Goal: Check status: Check status

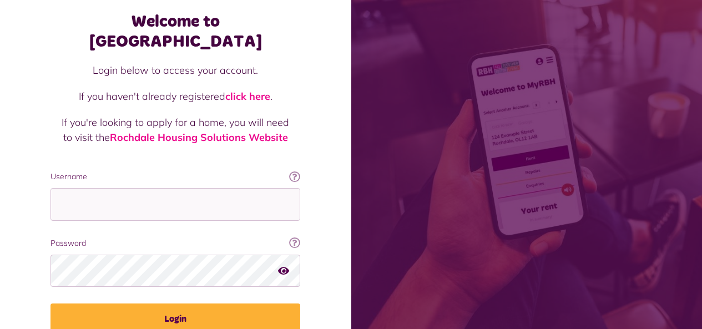
scroll to position [97, 0]
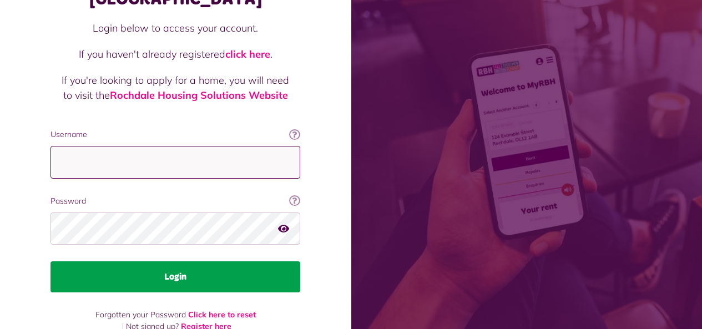
type input "**********"
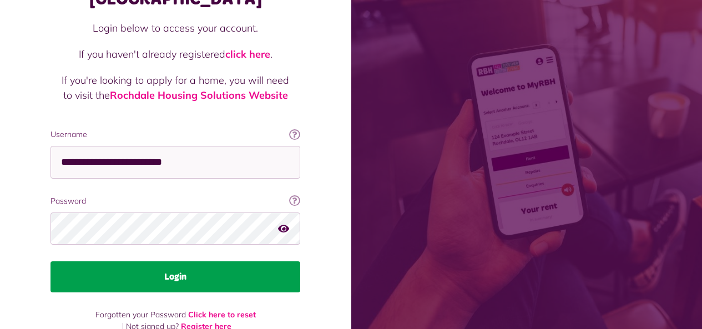
click at [169, 261] on button "Login" at bounding box center [175, 276] width 250 height 31
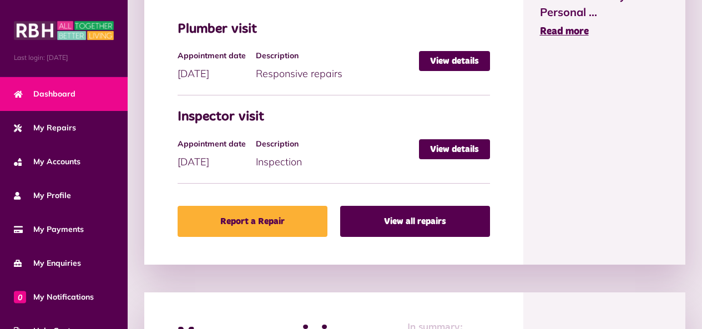
scroll to position [666, 0]
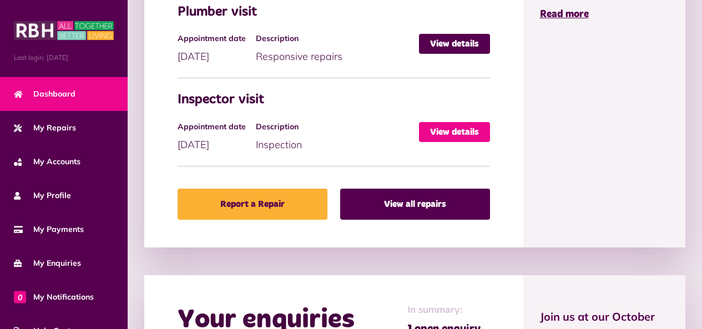
click at [469, 132] on link "View details" at bounding box center [454, 132] width 71 height 20
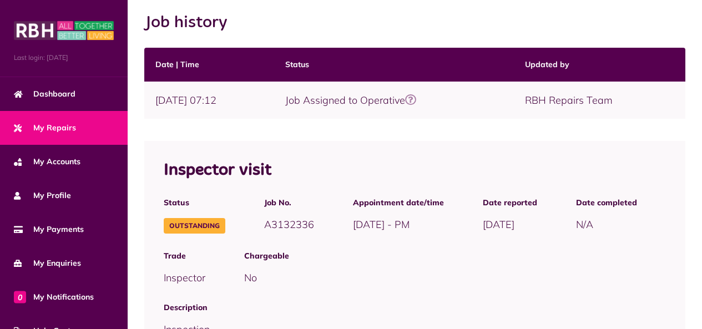
scroll to position [197, 0]
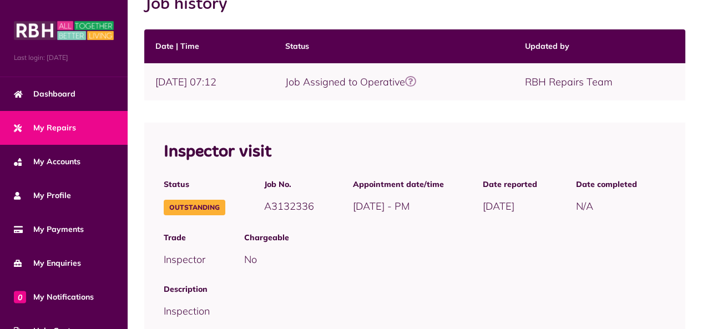
drag, startPoint x: 626, startPoint y: 79, endPoint x: 145, endPoint y: 73, distance: 481.1
click at [145, 73] on tr "17/09/2025 | 07:12 Job Assigned to Operative Repair status The operative has be…" at bounding box center [414, 81] width 541 height 37
click at [145, 73] on td "17/09/2025 | 07:12" at bounding box center [209, 81] width 130 height 37
click at [296, 127] on div "Inspector visit Status Outstanding Job No. A3132336" at bounding box center [414, 230] width 541 height 215
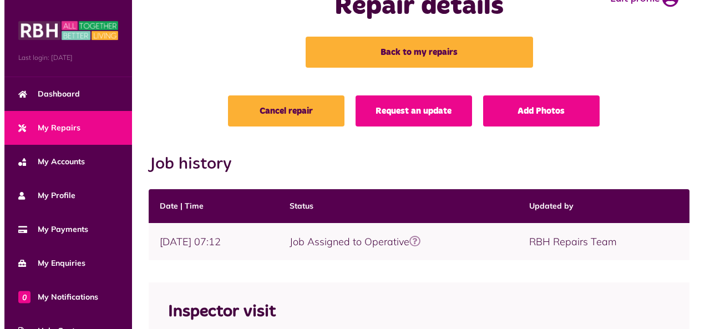
scroll to position [55, 0]
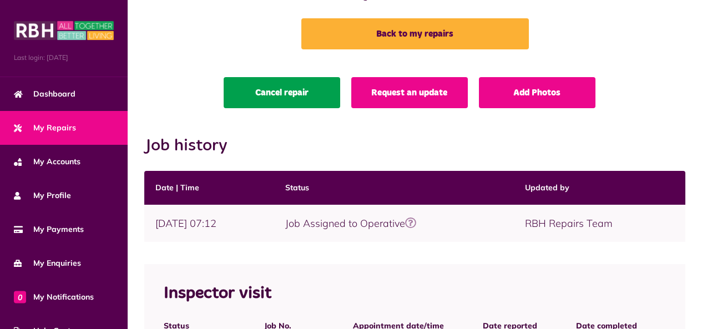
click at [300, 100] on link "Cancel repair" at bounding box center [282, 92] width 117 height 31
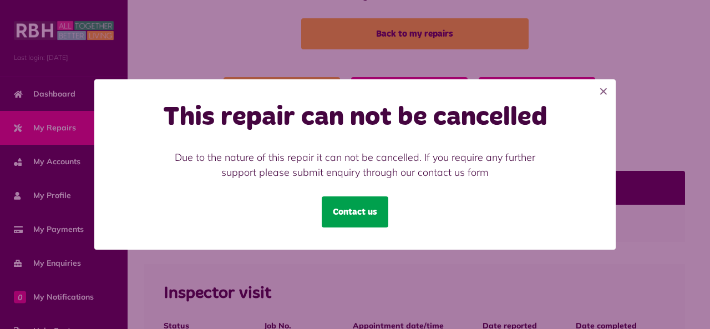
click at [363, 208] on link "Contact us" at bounding box center [355, 211] width 67 height 31
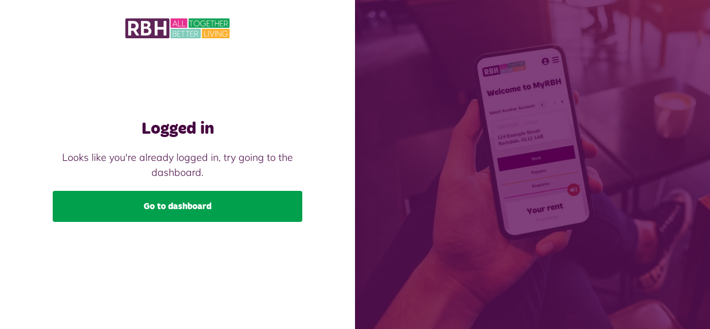
click at [215, 210] on link "Go to dashboard" at bounding box center [178, 206] width 250 height 31
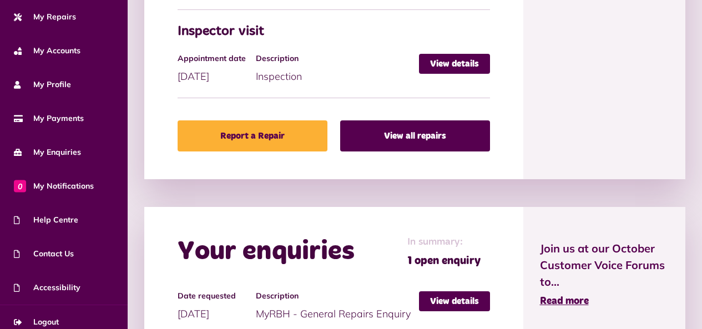
scroll to position [863, 0]
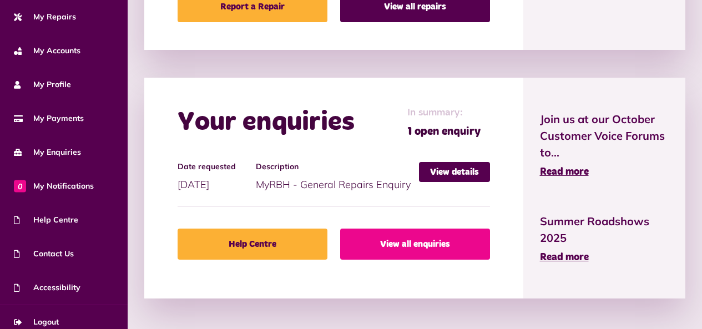
click at [369, 248] on link "View all enquiries" at bounding box center [415, 244] width 150 height 31
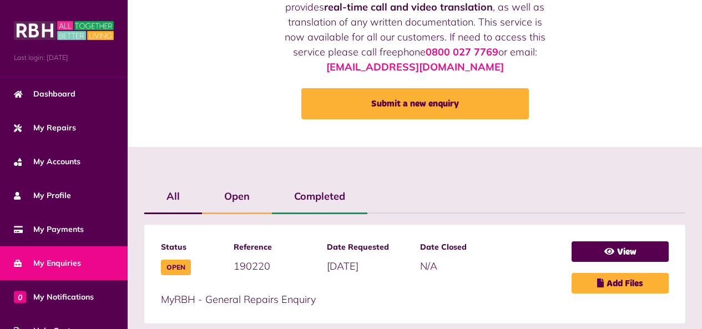
scroll to position [160, 0]
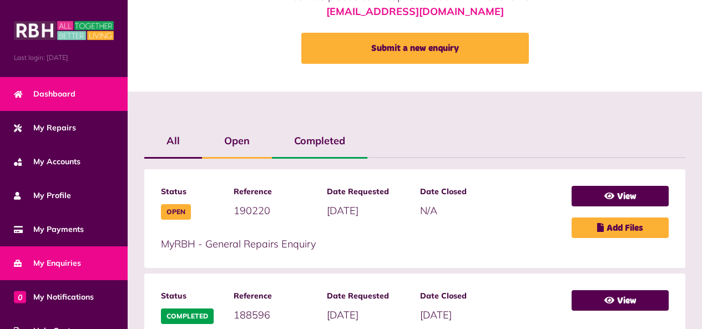
click at [64, 93] on span "Dashboard" at bounding box center [45, 94] width 62 height 12
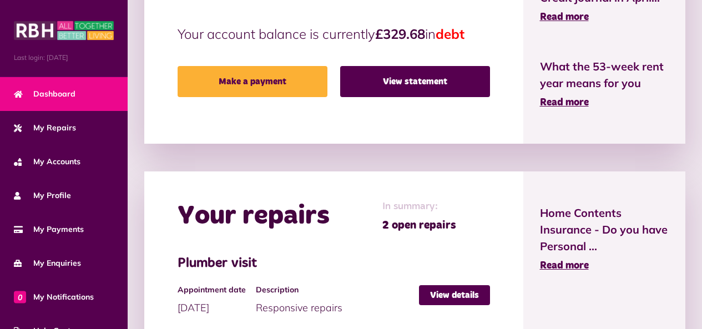
scroll to position [555, 0]
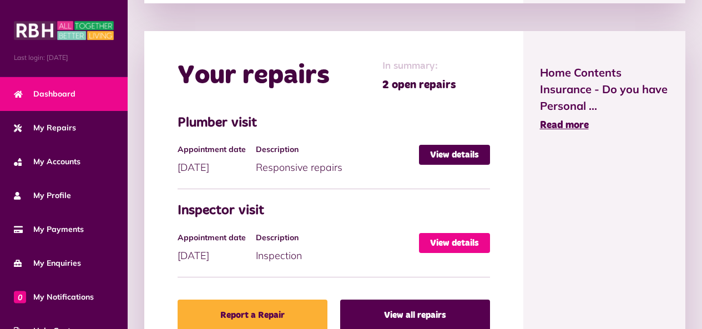
click at [451, 249] on link "View details" at bounding box center [454, 243] width 71 height 20
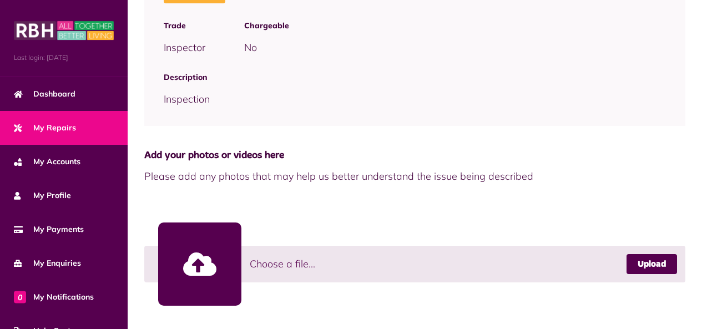
scroll to position [419, 0]
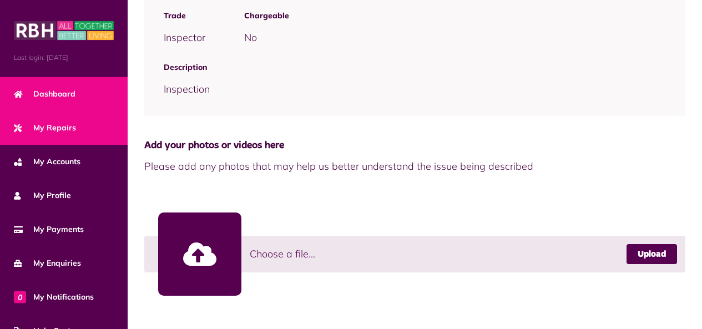
click at [28, 88] on span "Dashboard" at bounding box center [45, 94] width 62 height 12
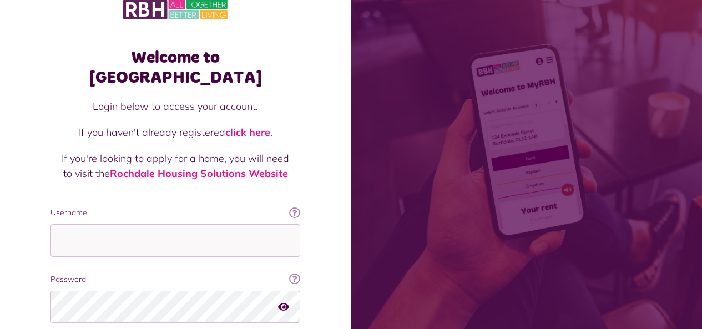
scroll to position [42, 0]
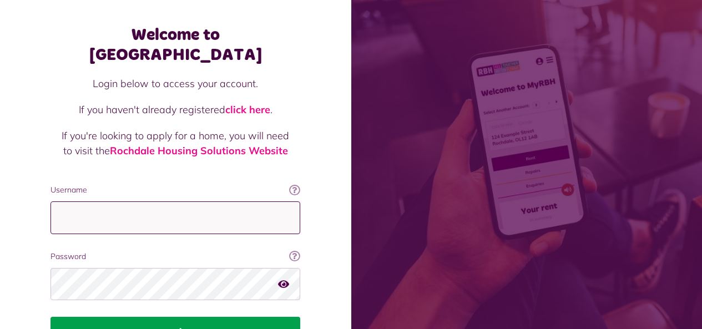
type input "**********"
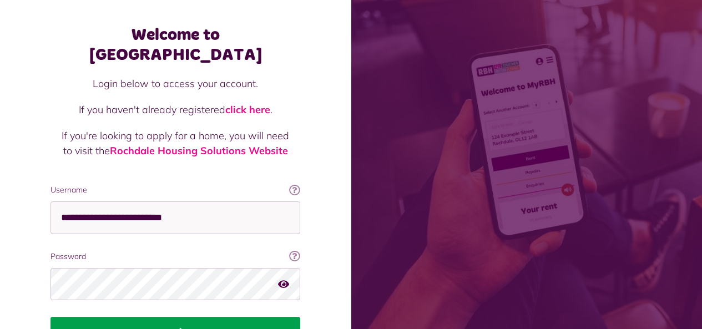
click at [173, 317] on button "Login" at bounding box center [175, 332] width 250 height 31
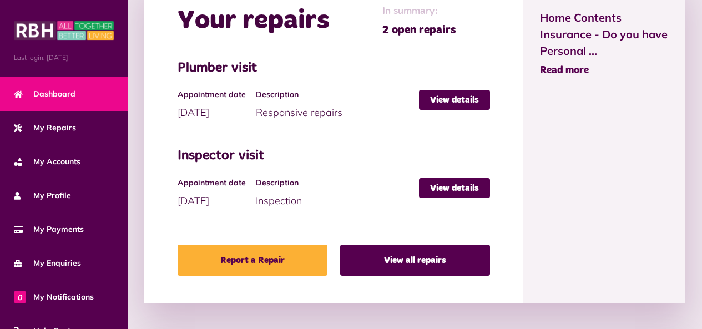
scroll to position [610, 0]
